Goal: Information Seeking & Learning: Learn about a topic

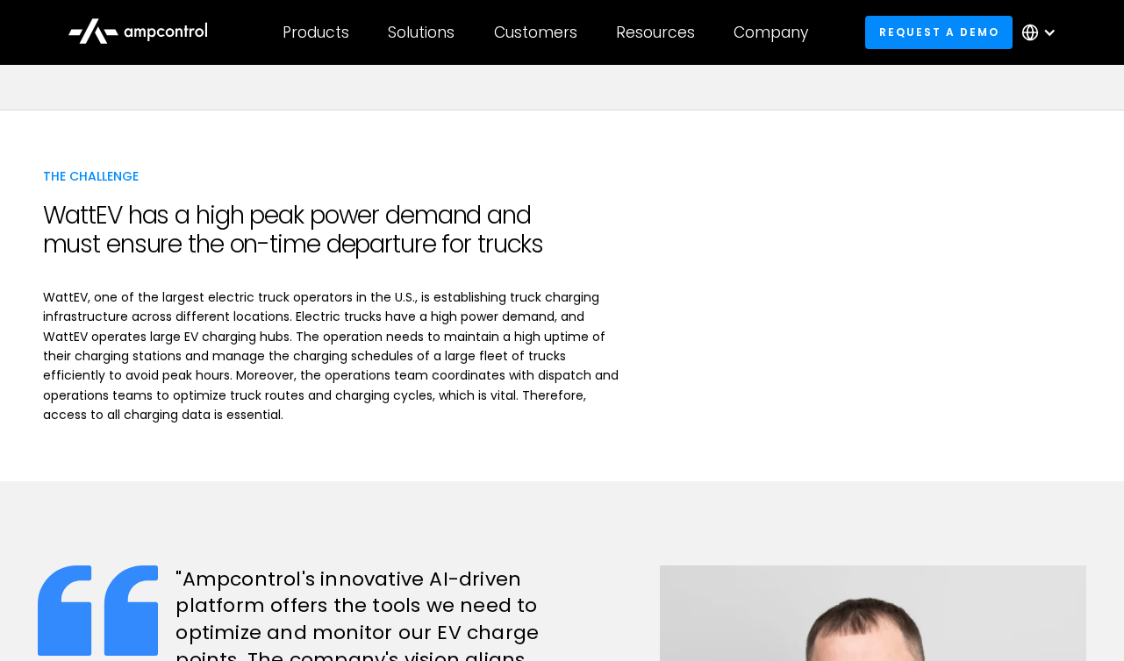
scroll to position [1844, 0]
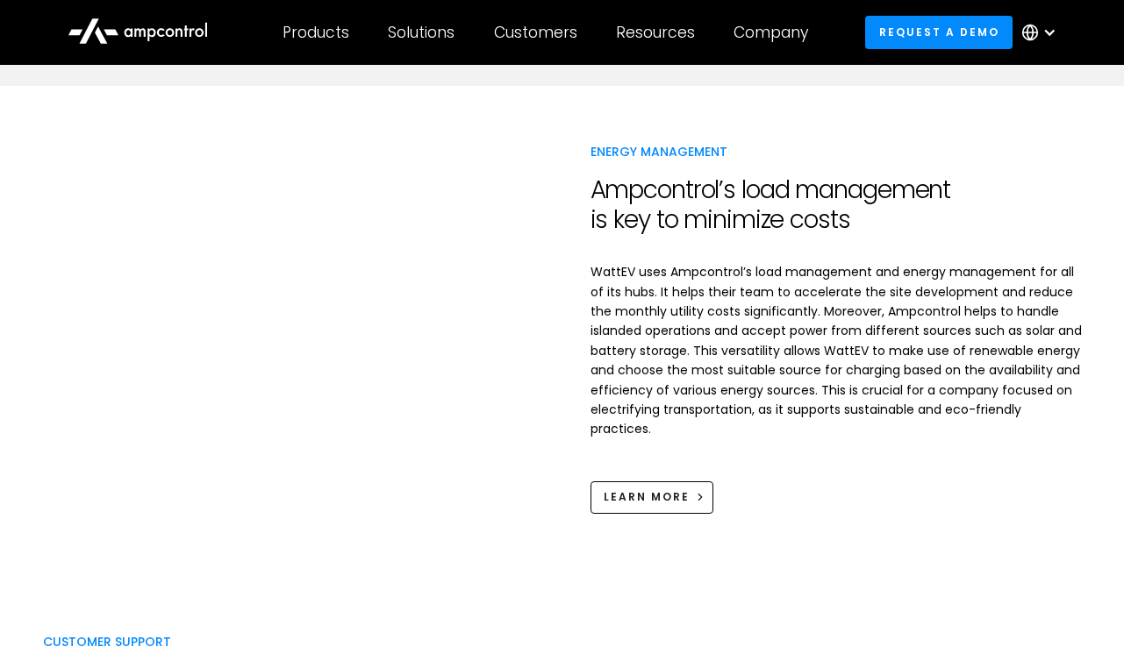
click at [796, 422] on p "WattEV uses Ampcontrol’s load management and energy management for all of its h…" at bounding box center [835, 350] width 491 height 177
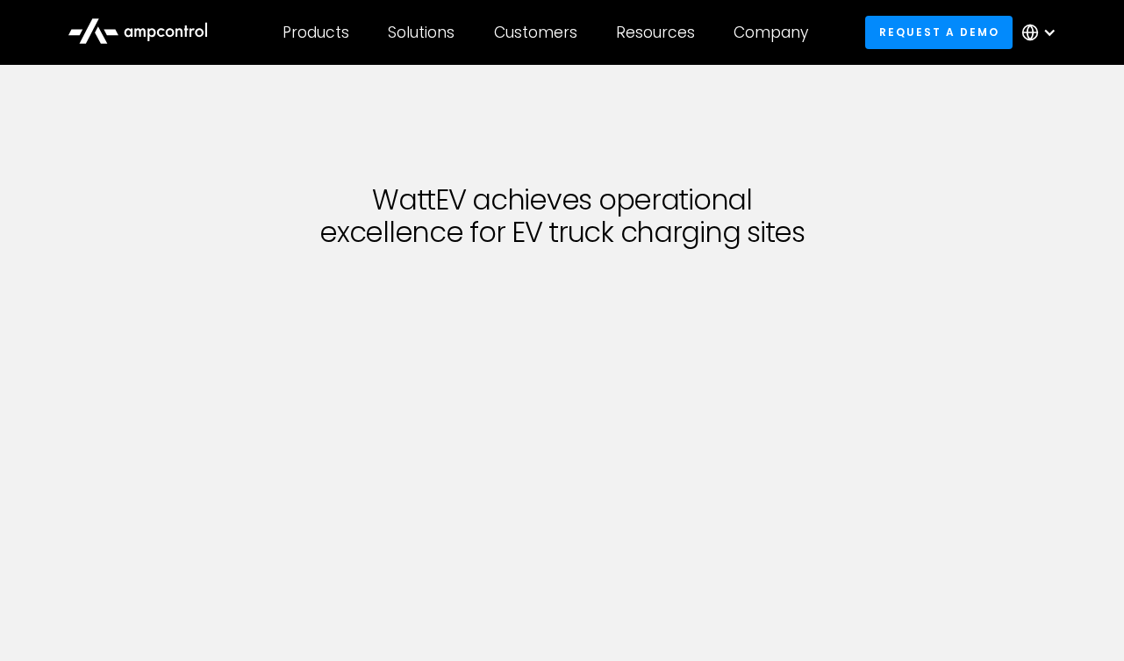
scroll to position [1844, 0]
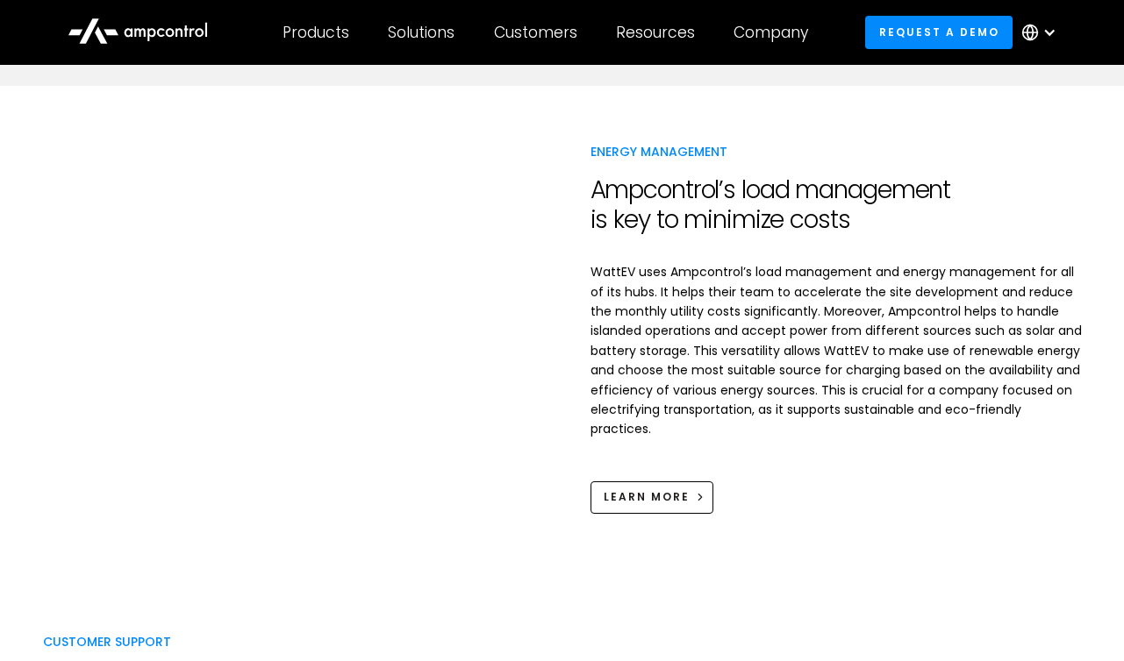
click at [733, 334] on p "WattEV uses Ampcontrol’s load management and energy management for all of its h…" at bounding box center [835, 350] width 491 height 177
